Goal: Information Seeking & Learning: Learn about a topic

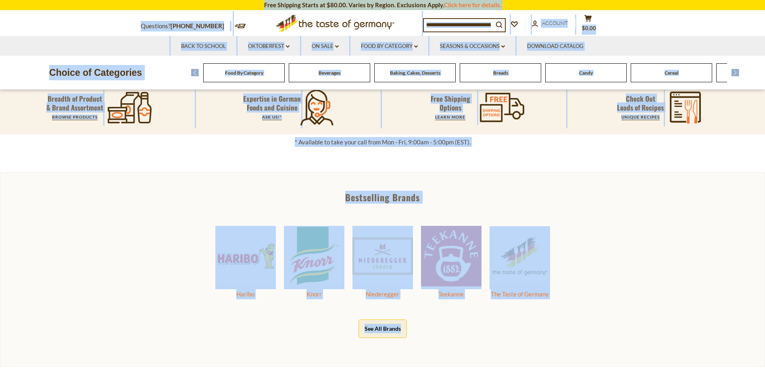
scroll to position [359, 0]
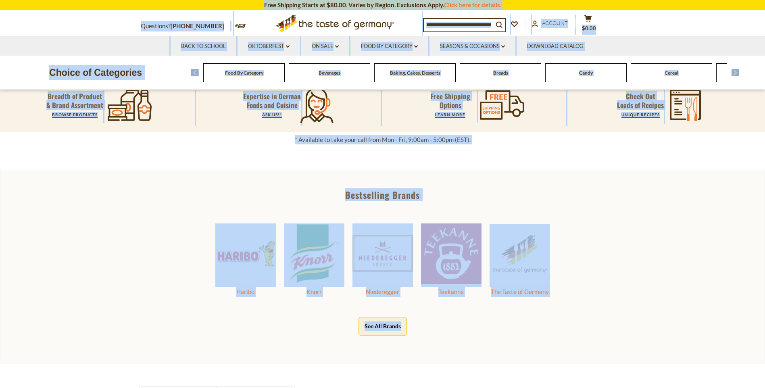
click at [650, 202] on div "Bestselling Brands Haribo Knorr Niederegger Teekanne The Taste of Germany See A…" at bounding box center [382, 267] width 765 height 194
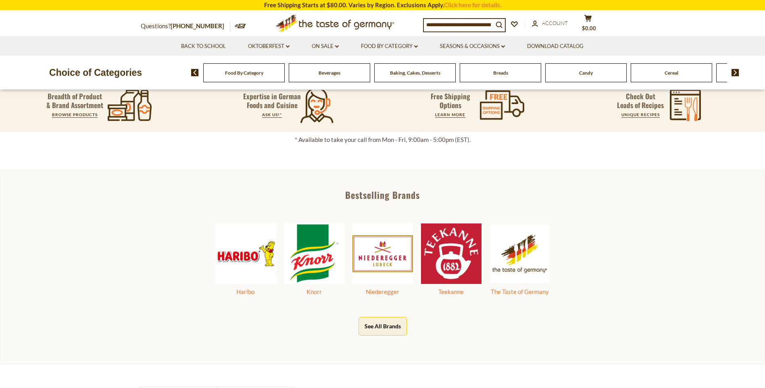
click at [285, 77] on div "Breads" at bounding box center [243, 72] width 81 height 19
click at [281, 77] on div "Breads" at bounding box center [239, 72] width 81 height 19
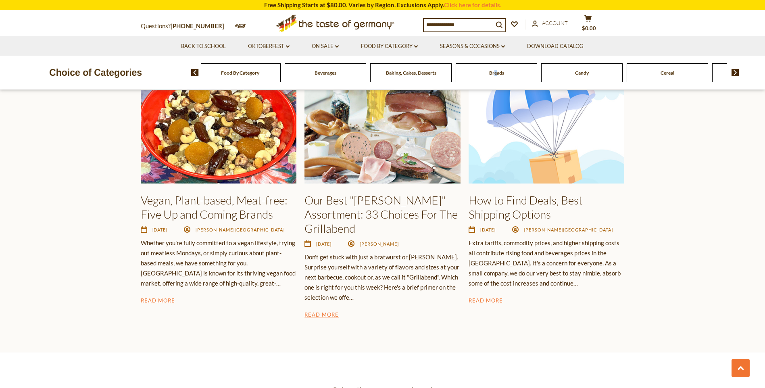
scroll to position [1286, 0]
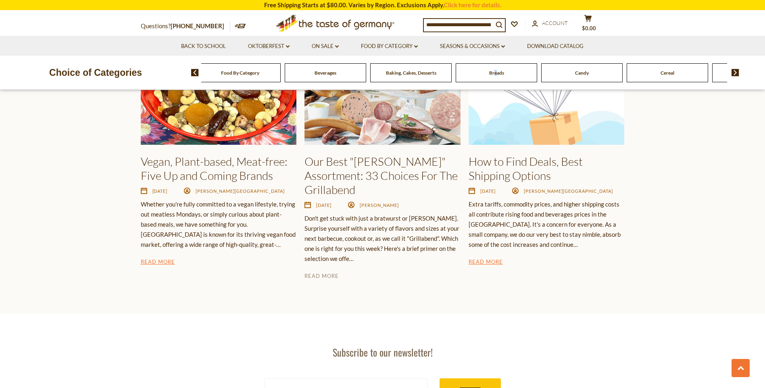
click at [328, 272] on link "Read More" at bounding box center [321, 277] width 34 height 10
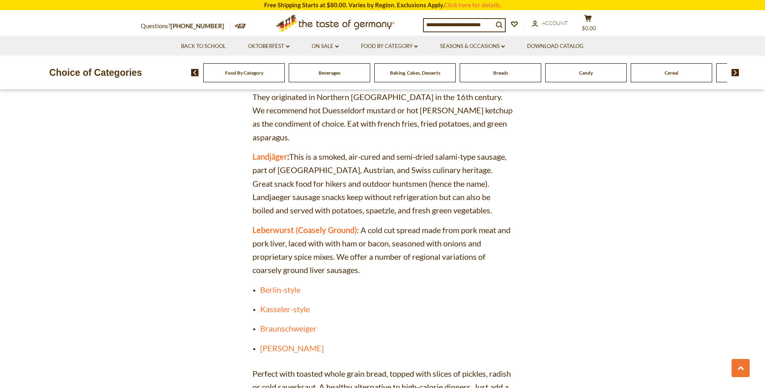
scroll to position [2176, 0]
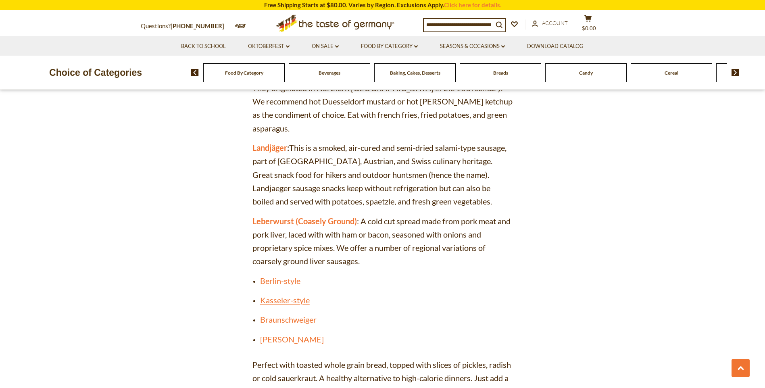
click at [267, 295] on link "Kasseler-style" at bounding box center [285, 300] width 50 height 10
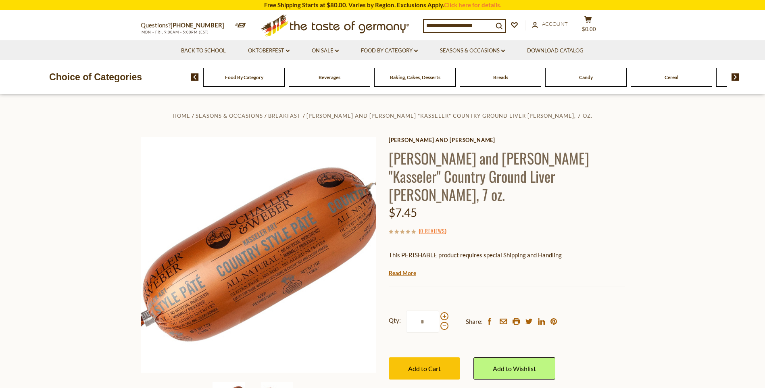
click at [493, 80] on span "Breads" at bounding box center [500, 77] width 15 height 6
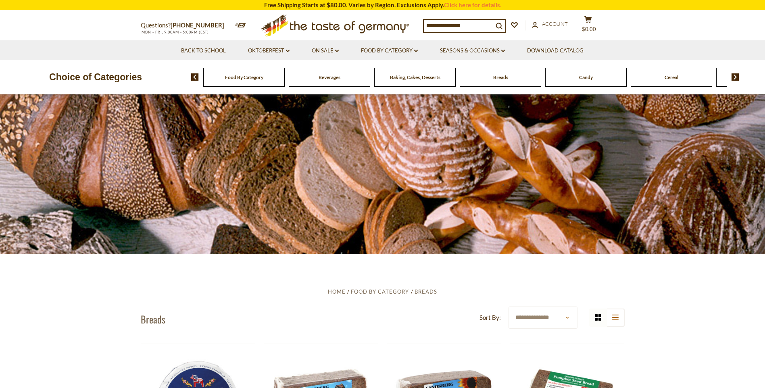
click at [496, 80] on span "Breads" at bounding box center [500, 77] width 15 height 6
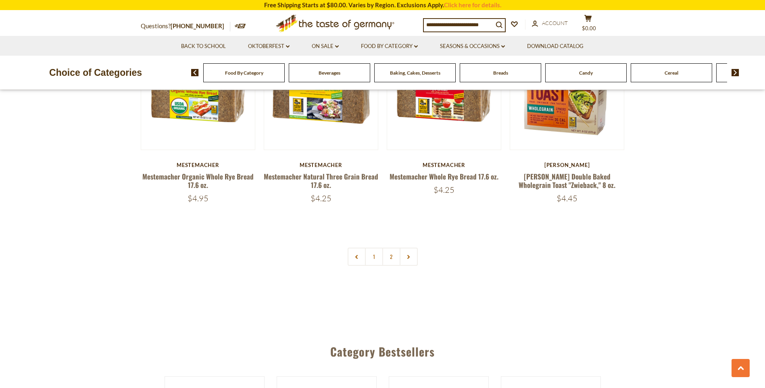
scroll to position [1895, 0]
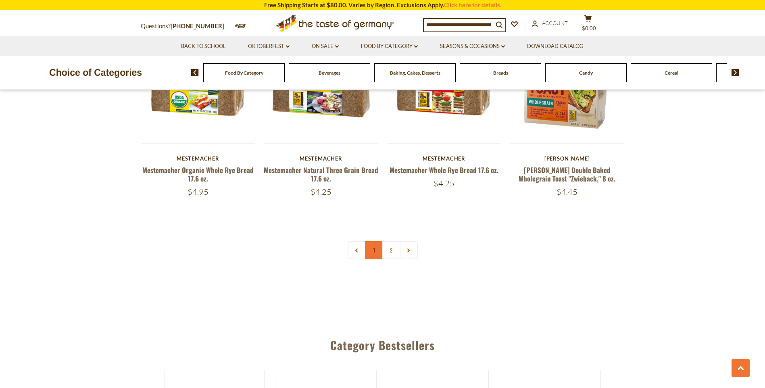
click at [376, 254] on link "1" at bounding box center [374, 250] width 18 height 18
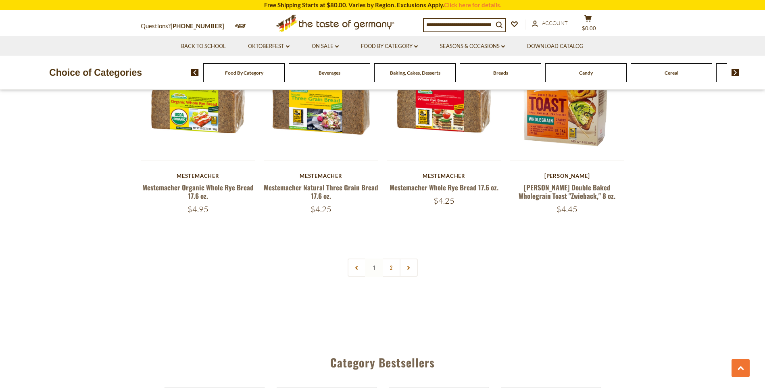
scroll to position [1781, 0]
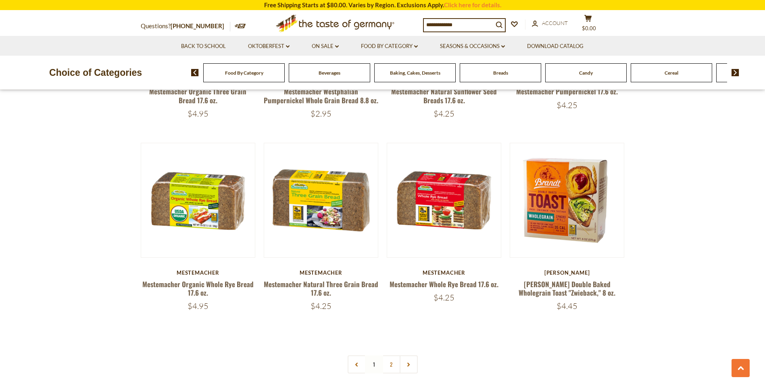
click at [389, 369] on link "2" at bounding box center [391, 364] width 18 height 18
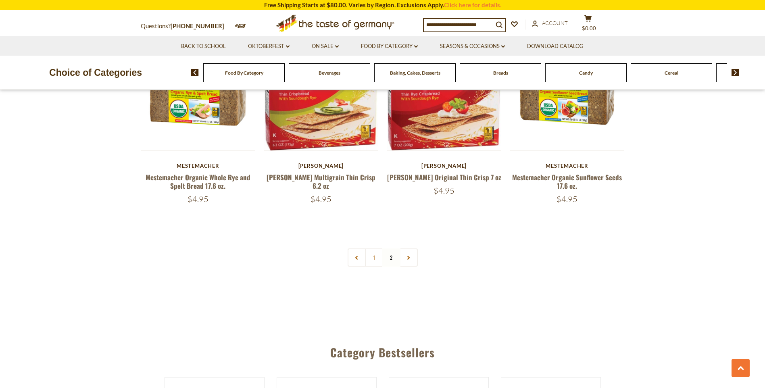
scroll to position [1130, 0]
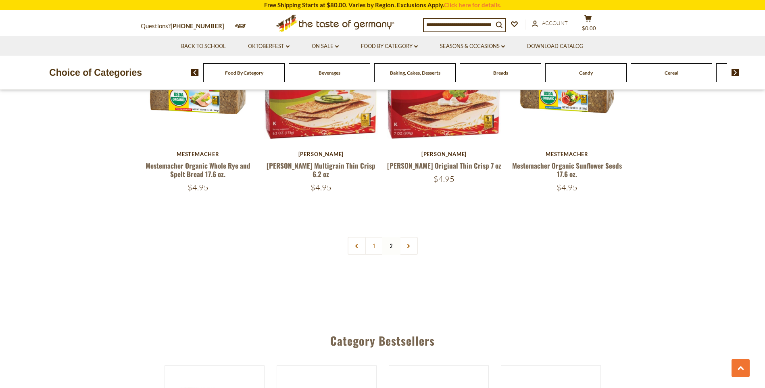
click at [389, 240] on nav "1 2" at bounding box center [382, 246] width 70 height 18
click at [392, 238] on nav "1 2" at bounding box center [382, 246] width 70 height 18
click at [391, 237] on nav "1 2" at bounding box center [382, 246] width 70 height 18
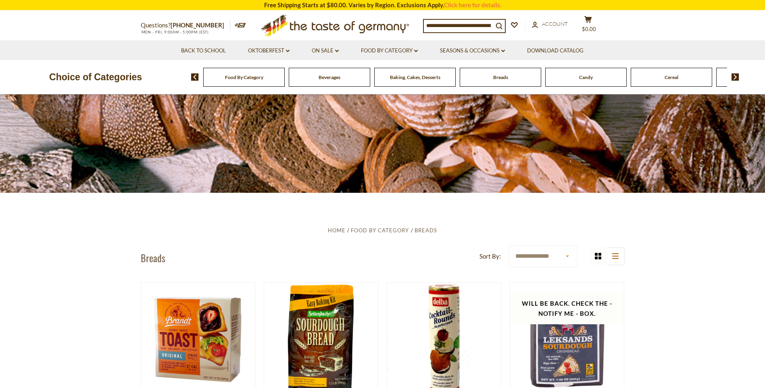
scroll to position [0, 0]
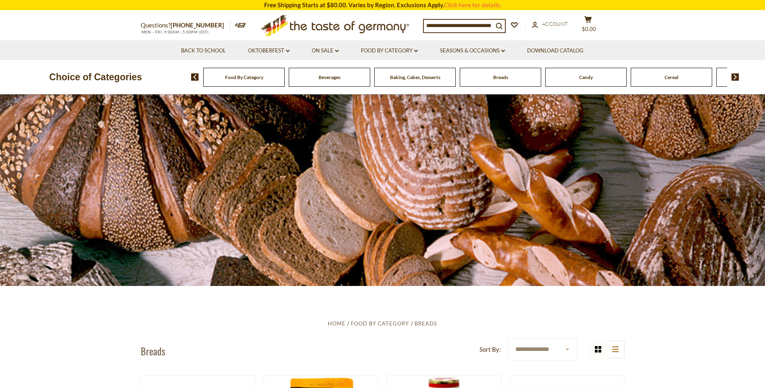
click at [734, 76] on img at bounding box center [735, 76] width 8 height 7
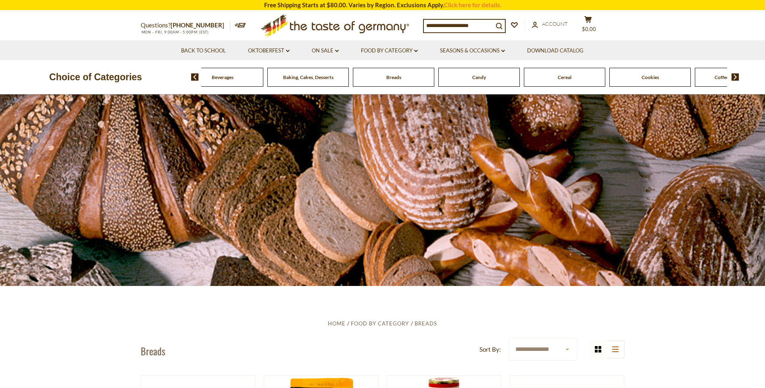
click at [733, 76] on img at bounding box center [735, 76] width 8 height 7
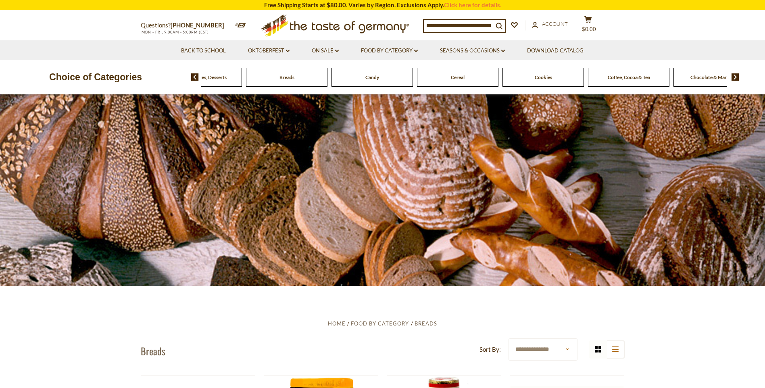
click at [733, 76] on img at bounding box center [735, 76] width 8 height 7
click at [693, 76] on span "Cheese & Dairy" at bounding box center [692, 77] width 32 height 6
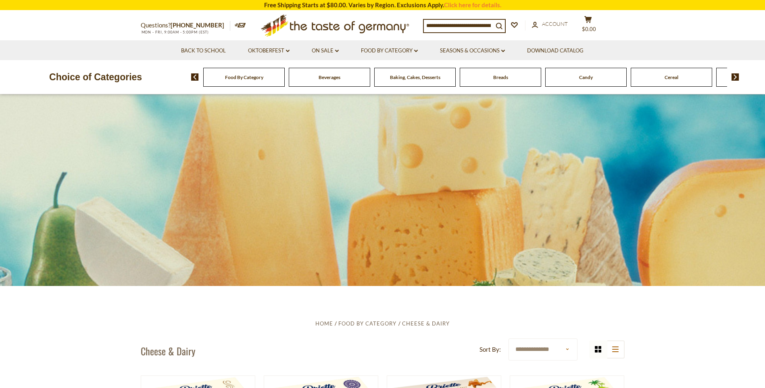
click at [733, 75] on img at bounding box center [735, 76] width 8 height 7
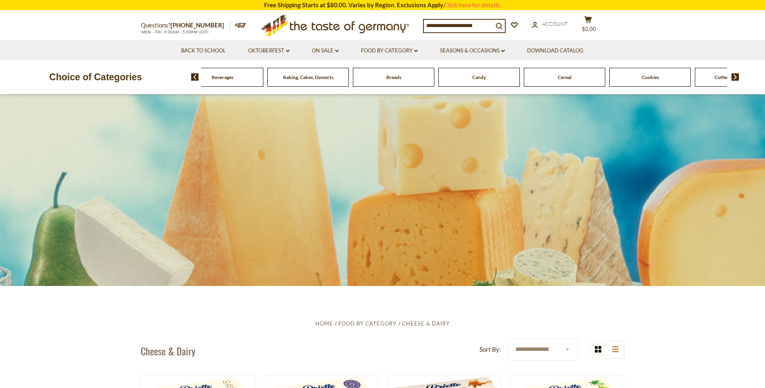
click at [733, 74] on img at bounding box center [735, 76] width 8 height 7
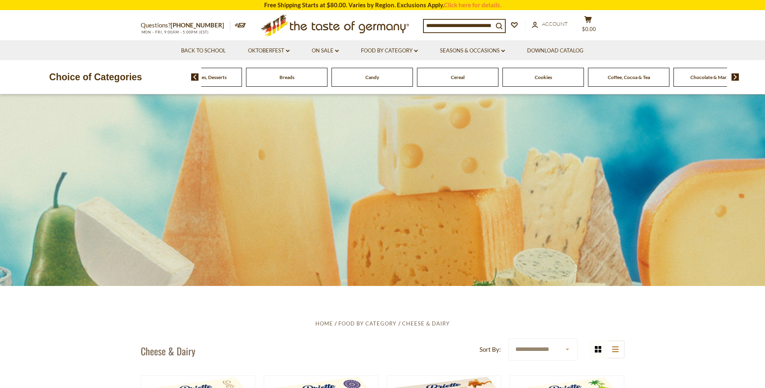
click at [733, 74] on img at bounding box center [735, 76] width 8 height 7
click at [649, 77] on span "Fish" at bounding box center [649, 77] width 9 height 6
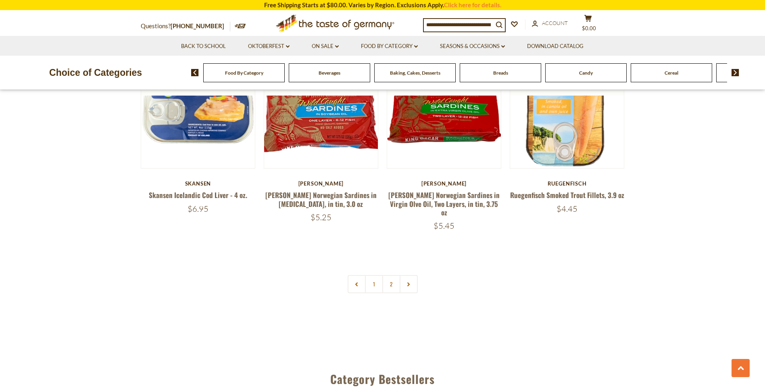
scroll to position [1913, 0]
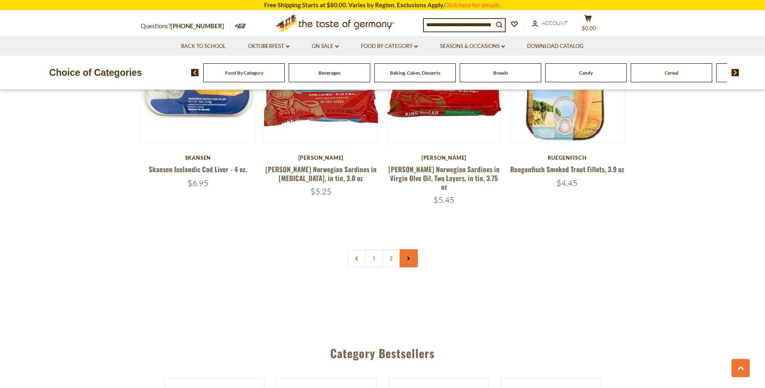
click at [408, 256] on icon at bounding box center [408, 258] width 5 height 4
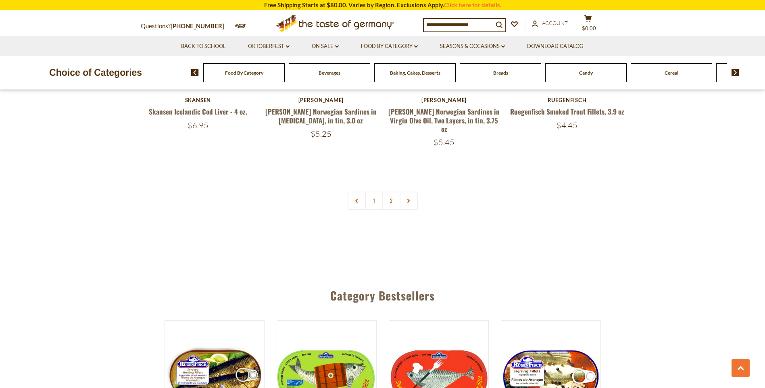
scroll to position [1935, 0]
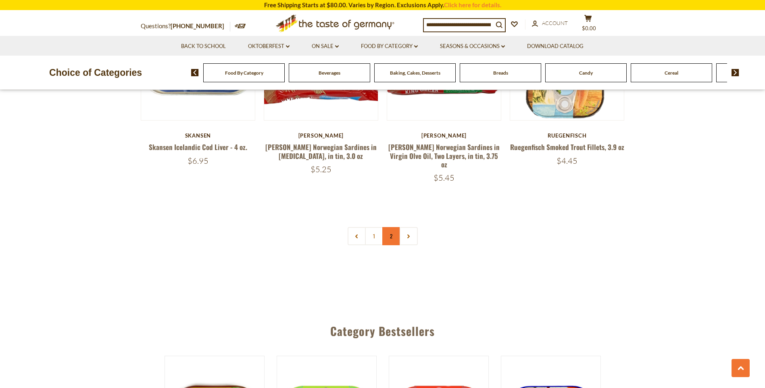
click at [394, 227] on link "2" at bounding box center [391, 236] width 18 height 18
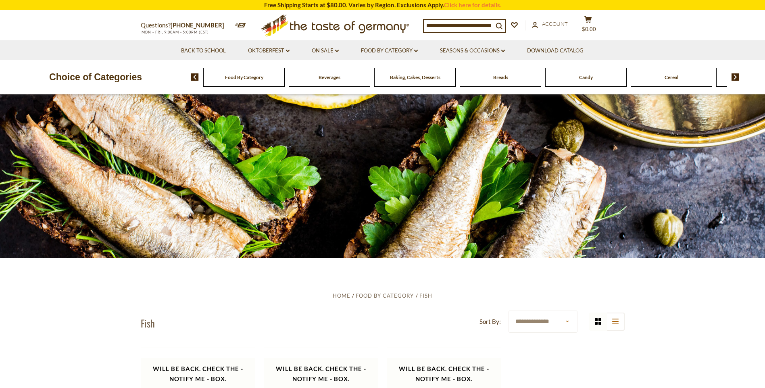
scroll to position [0, 0]
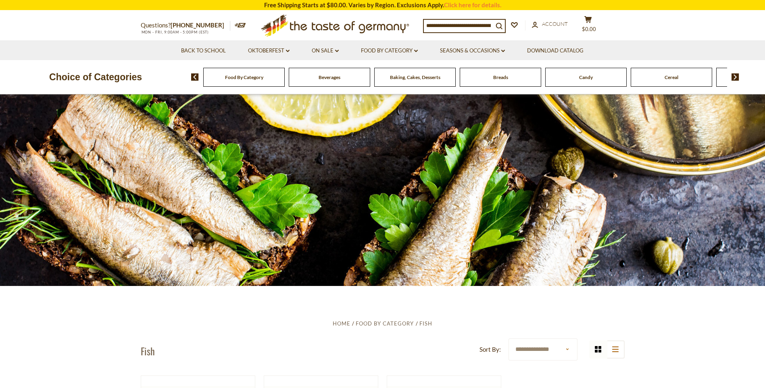
click at [735, 75] on img at bounding box center [735, 76] width 8 height 7
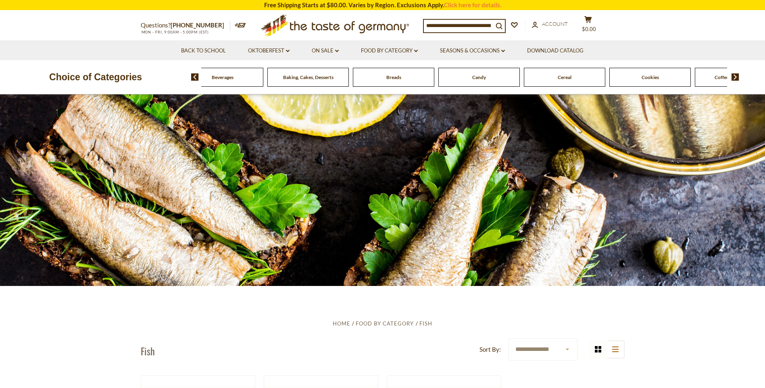
click at [735, 75] on img at bounding box center [735, 76] width 8 height 7
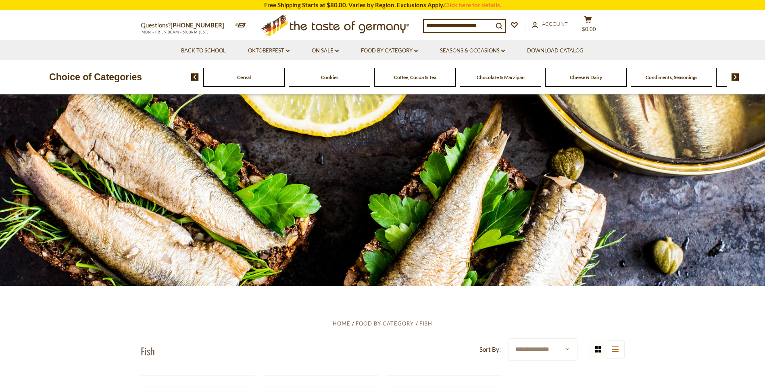
click at [735, 75] on img at bounding box center [735, 76] width 8 height 7
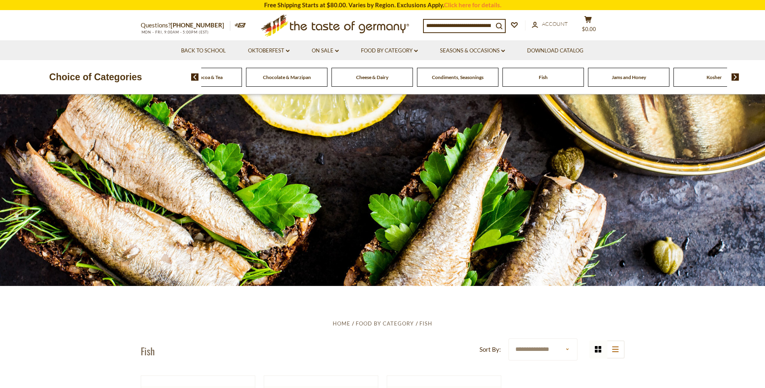
click at [735, 75] on img at bounding box center [735, 76] width 8 height 7
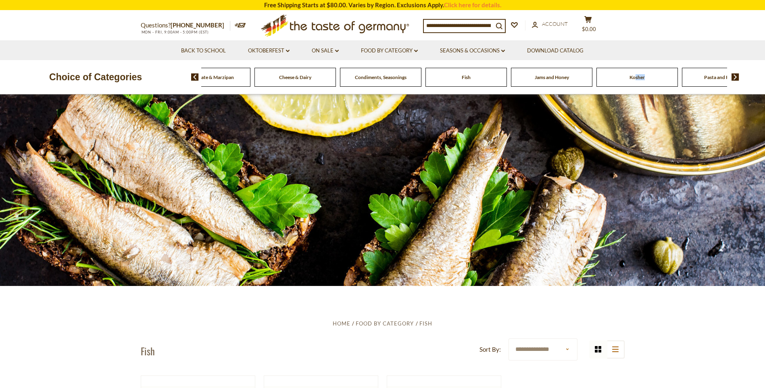
drag, startPoint x: 606, startPoint y: 78, endPoint x: 633, endPoint y: 77, distance: 27.4
click at [633, 77] on span "Kosher" at bounding box center [636, 77] width 15 height 6
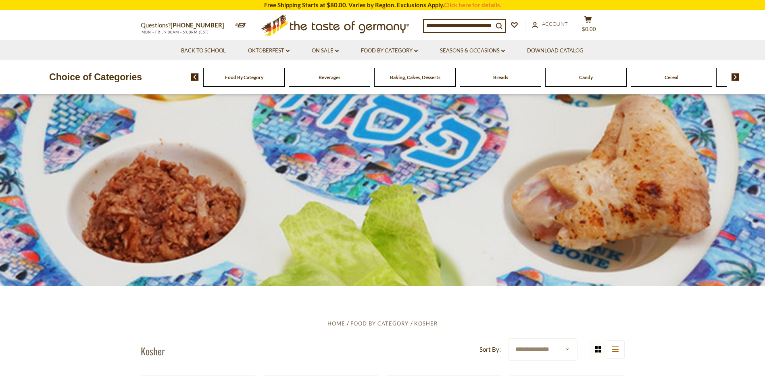
click at [734, 75] on img at bounding box center [735, 76] width 8 height 7
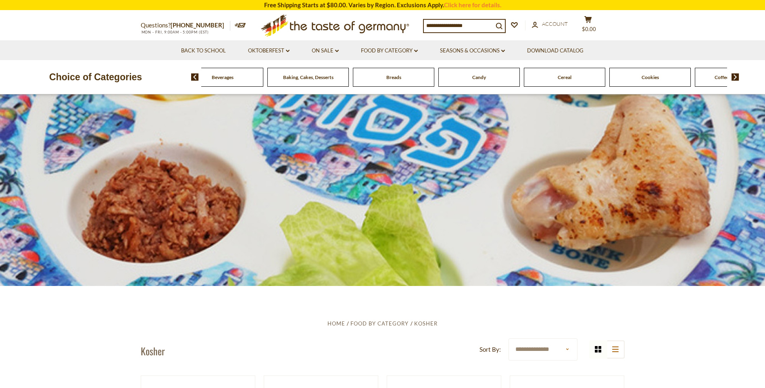
click at [734, 75] on img at bounding box center [735, 76] width 8 height 7
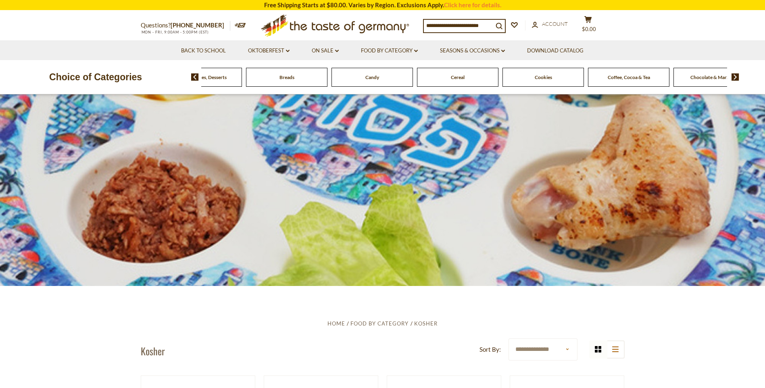
click at [734, 75] on img at bounding box center [735, 76] width 8 height 7
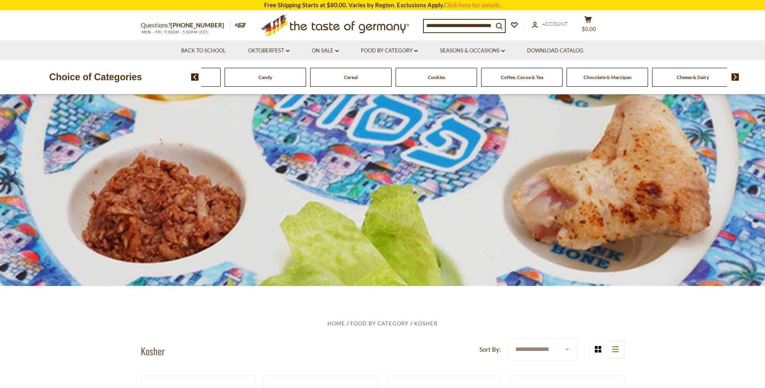
click at [734, 75] on img at bounding box center [735, 76] width 8 height 7
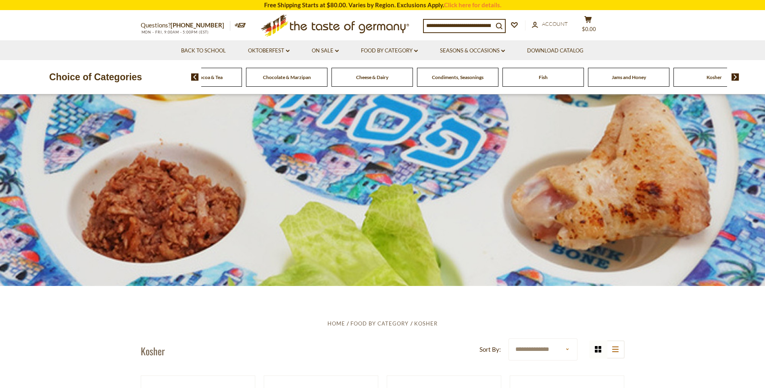
click at [734, 75] on img at bounding box center [735, 76] width 8 height 7
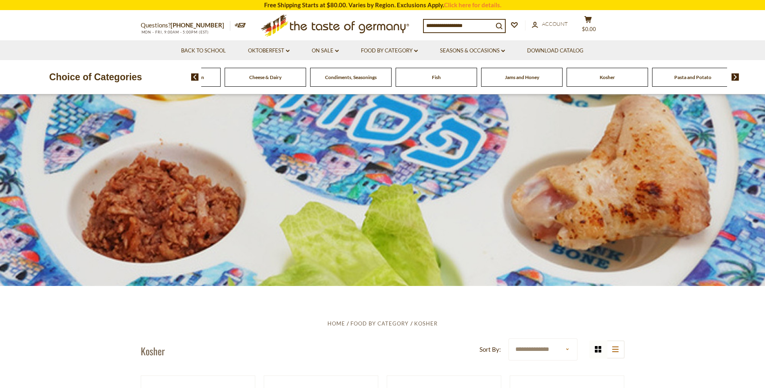
click at [734, 75] on img at bounding box center [735, 76] width 8 height 7
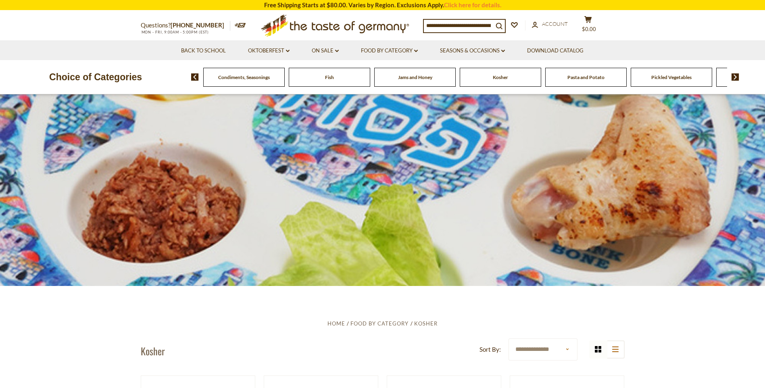
click at [734, 75] on img at bounding box center [735, 76] width 8 height 7
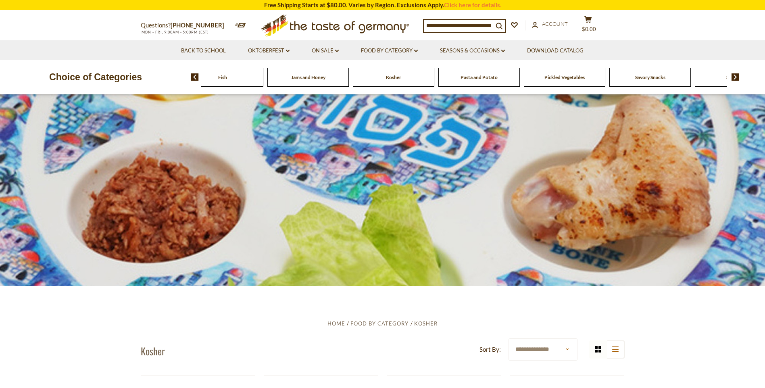
click at [734, 75] on img at bounding box center [735, 76] width 8 height 7
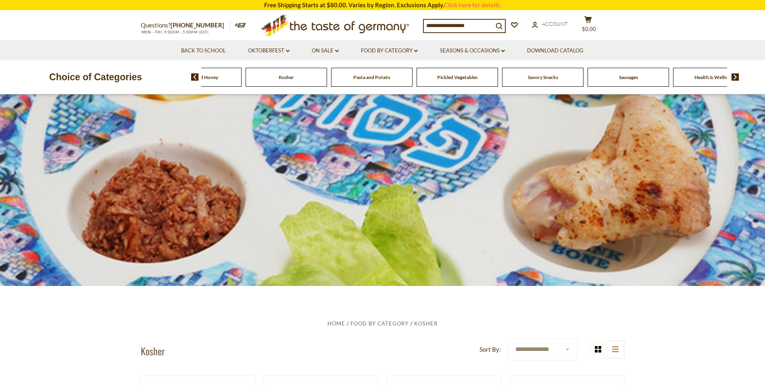
click at [625, 77] on span "Sausages" at bounding box center [628, 77] width 19 height 6
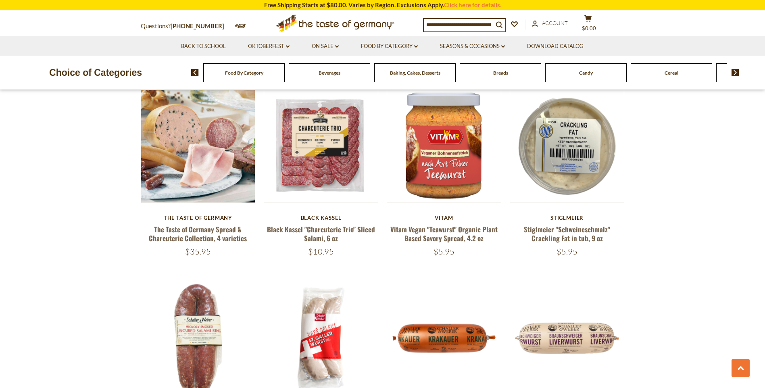
scroll to position [491, 0]
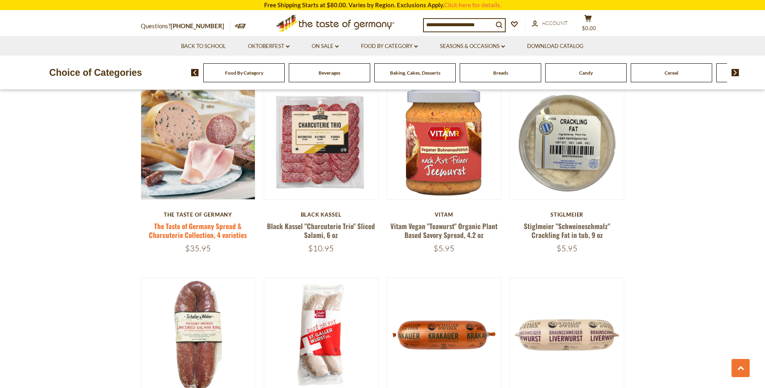
click at [200, 221] on link "The Taste of Germany Spread & Charcuterie Collection, 4 varieties" at bounding box center [198, 230] width 98 height 19
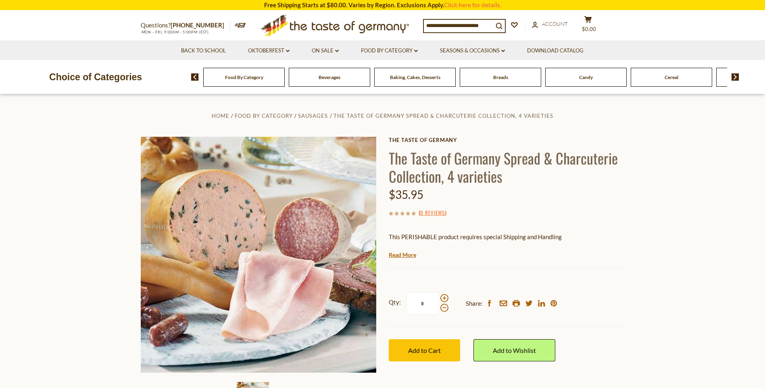
click at [734, 76] on img at bounding box center [735, 76] width 8 height 7
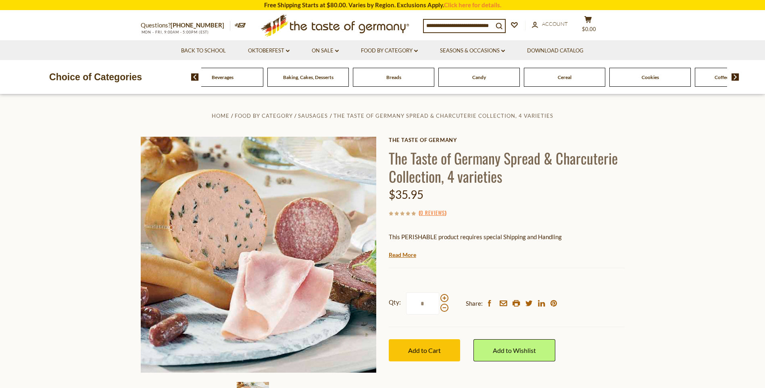
click at [734, 76] on img at bounding box center [735, 76] width 8 height 7
click at [734, 78] on img at bounding box center [735, 76] width 8 height 7
click at [736, 79] on img at bounding box center [735, 76] width 8 height 7
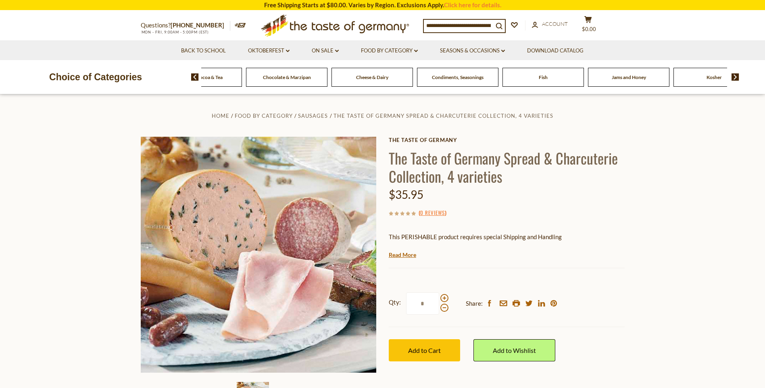
click at [736, 79] on img at bounding box center [735, 76] width 8 height 7
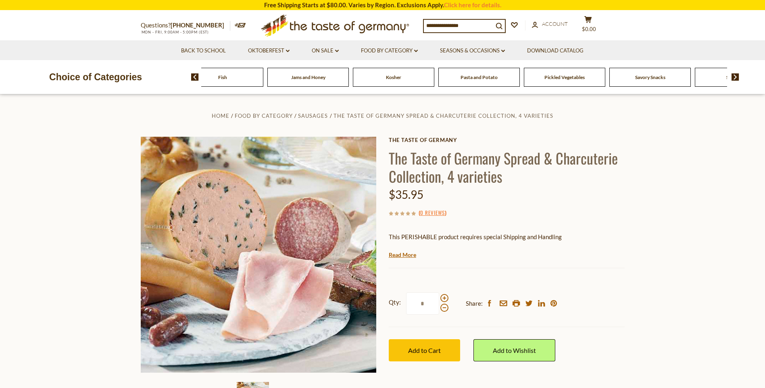
click at [736, 79] on img at bounding box center [735, 76] width 8 height 7
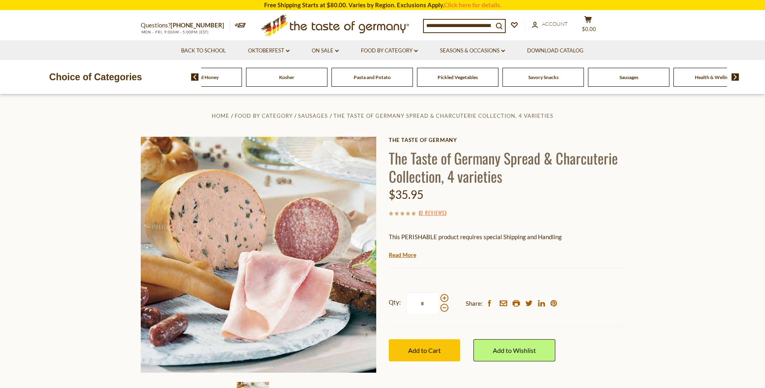
click at [736, 79] on img at bounding box center [735, 76] width 8 height 7
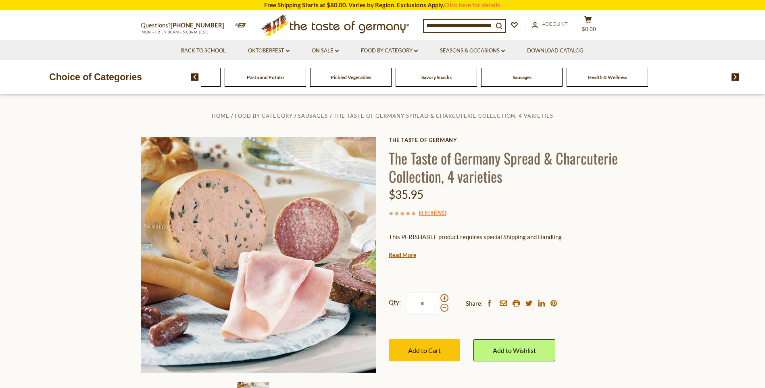
click at [520, 77] on span "Savory Snacks" at bounding box center [518, 77] width 30 height 6
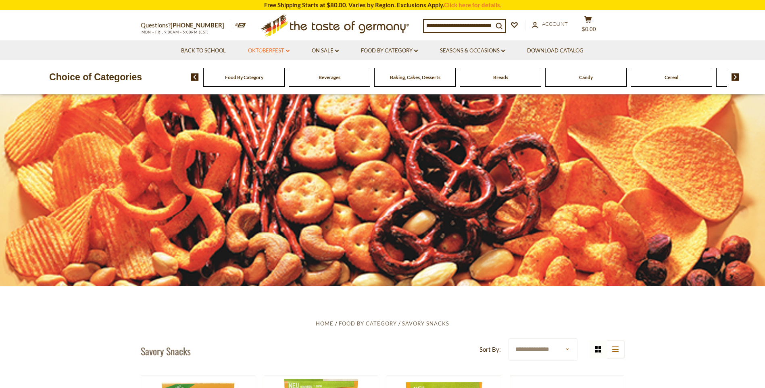
click at [273, 48] on link "Oktoberfest dropdown_arrow" at bounding box center [269, 50] width 42 height 9
click at [269, 86] on link "Oktoberfest Foods" at bounding box center [268, 85] width 50 height 7
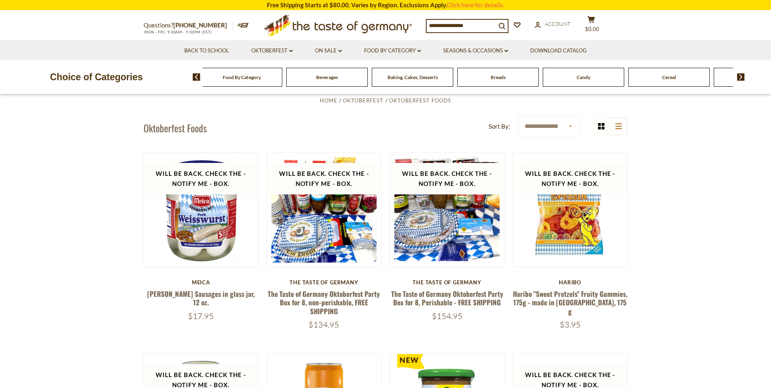
click at [271, 83] on div "Food By Category" at bounding box center [241, 77] width 81 height 19
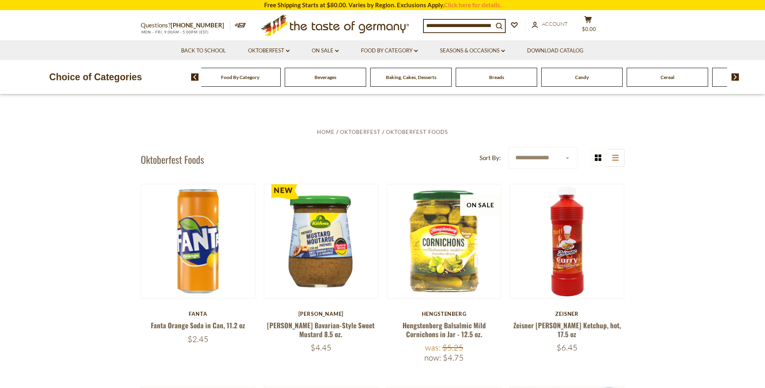
scroll to position [1426, 0]
